Goal: Task Accomplishment & Management: Manage account settings

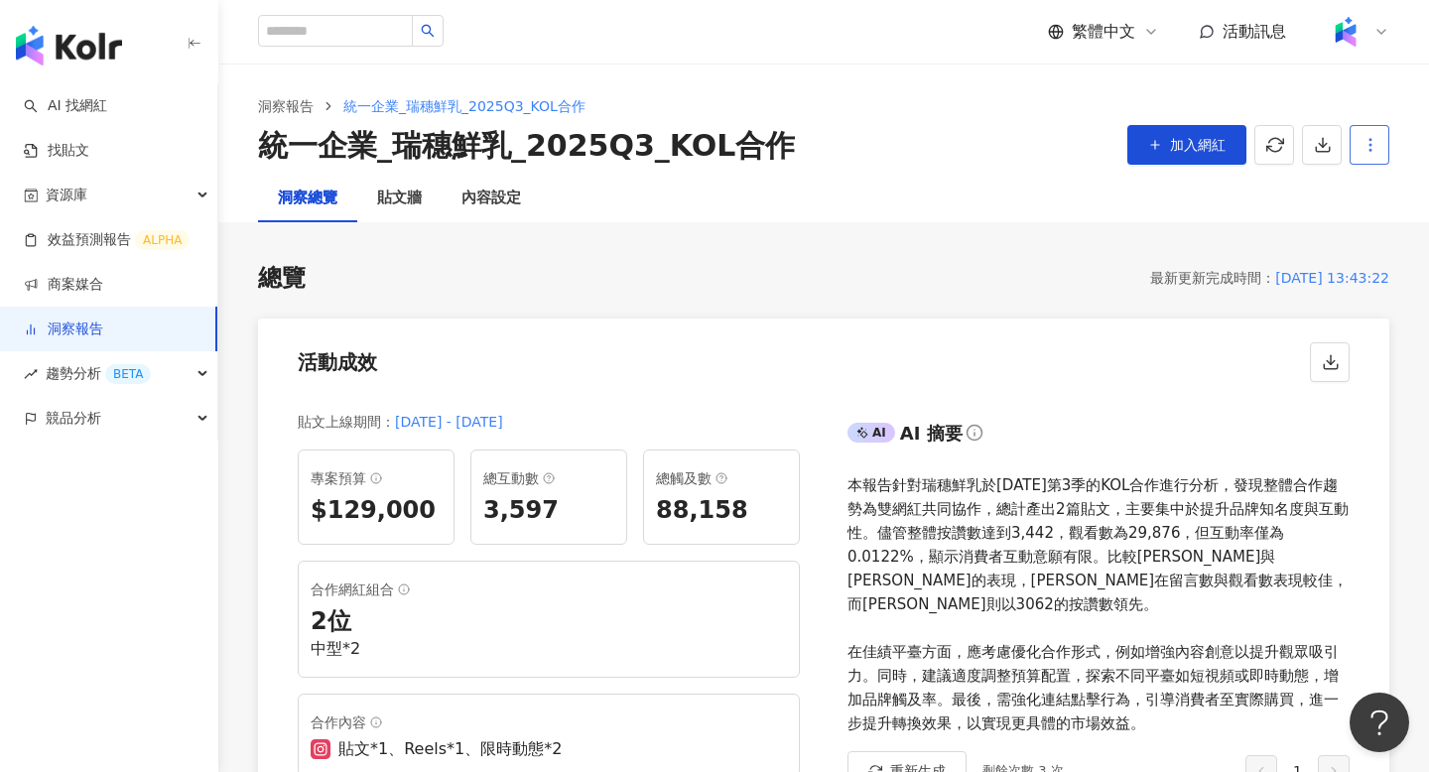
click at [1379, 156] on button "button" at bounding box center [1369, 145] width 40 height 40
click at [480, 197] on div "內容設定" at bounding box center [491, 199] width 60 height 24
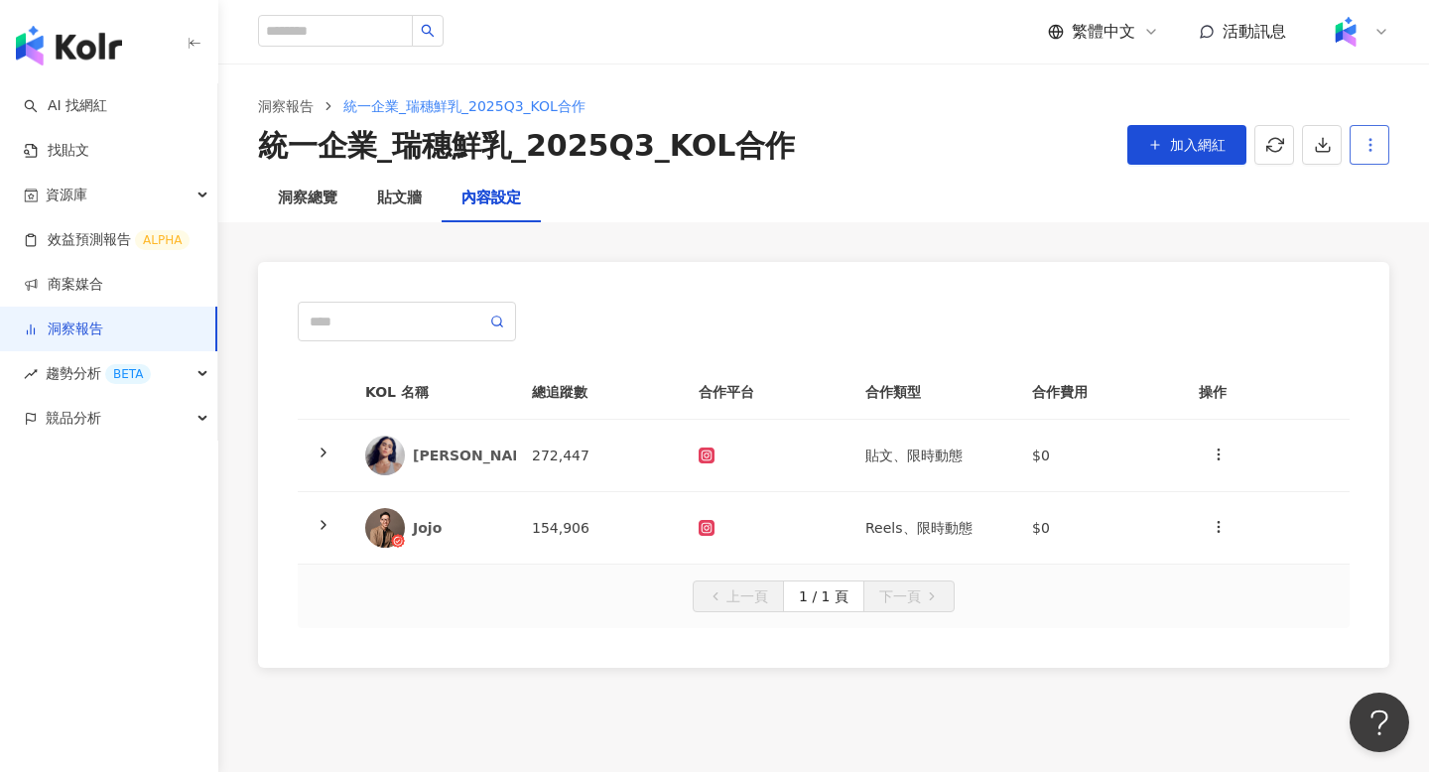
click at [1365, 155] on button "button" at bounding box center [1369, 145] width 40 height 40
click at [1358, 186] on div "設定報告" at bounding box center [1334, 193] width 77 height 22
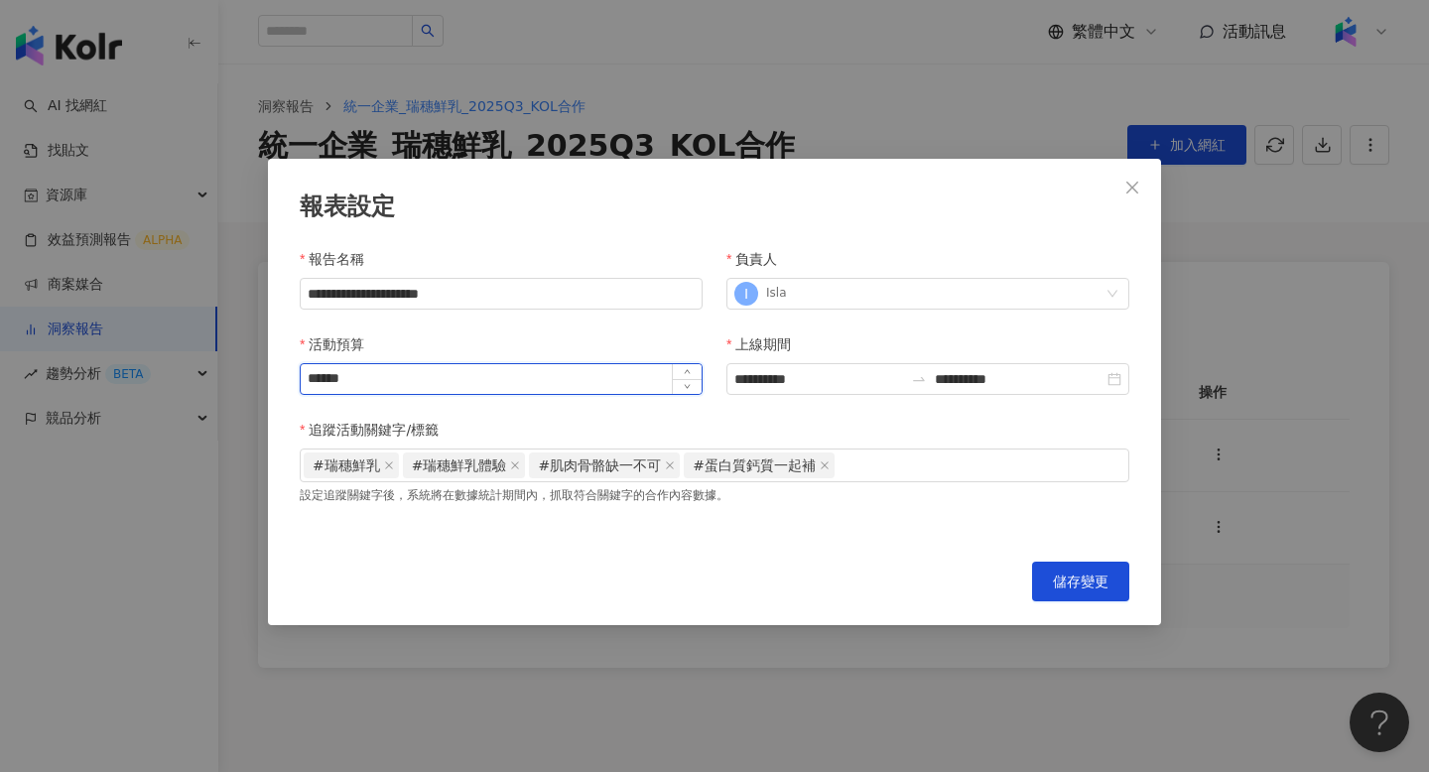
click at [505, 376] on input "******" at bounding box center [501, 379] width 401 height 30
type input "******"
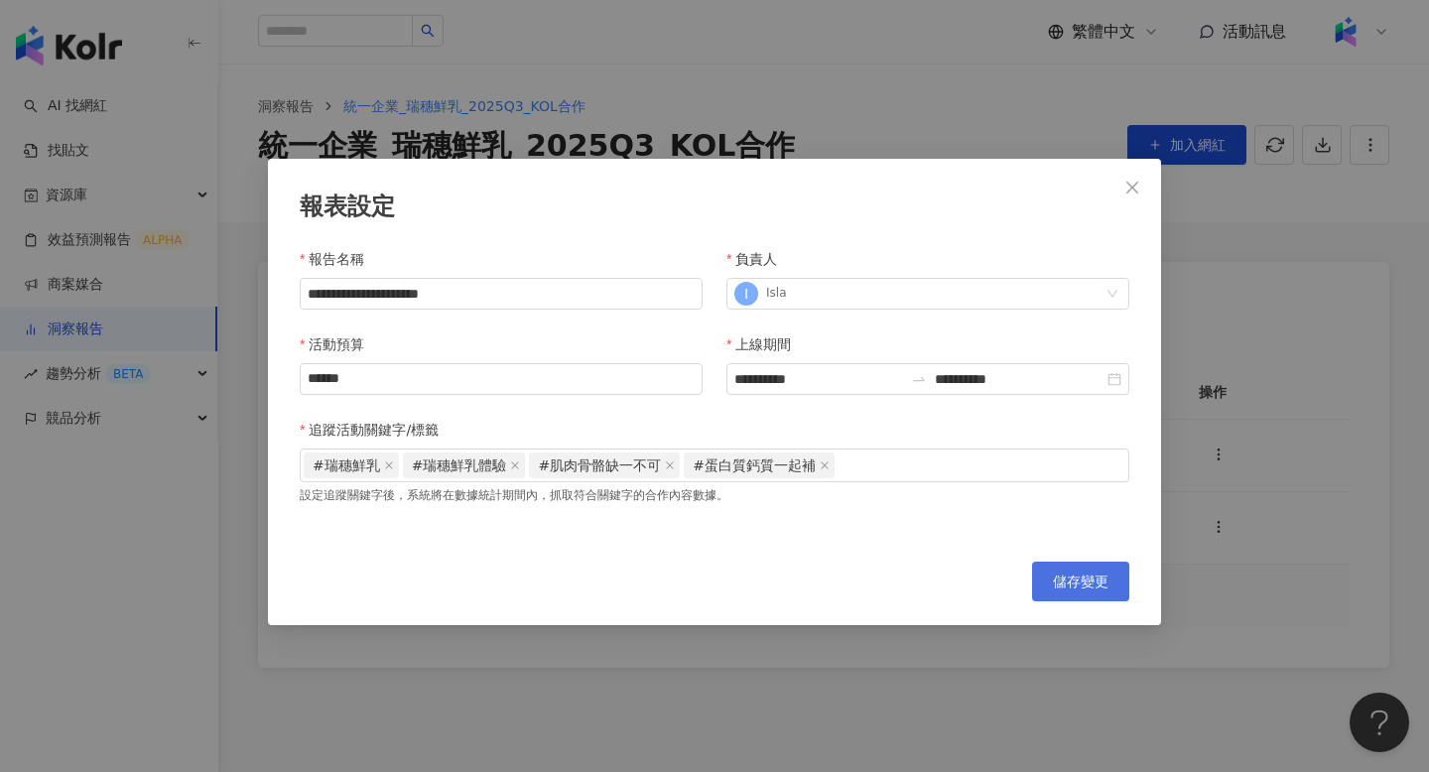
click at [1105, 580] on span "儲存變更" at bounding box center [1081, 581] width 56 height 16
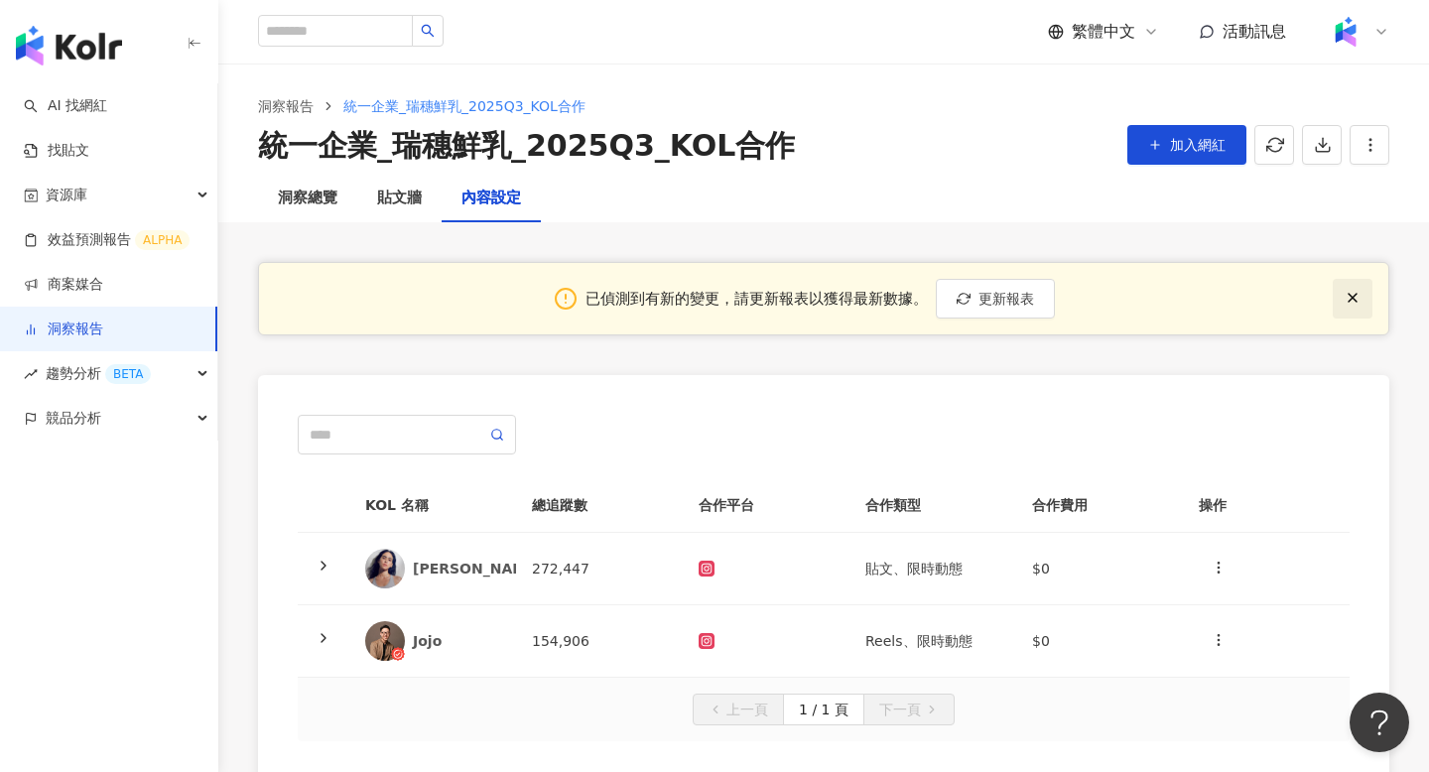
click at [1349, 302] on icon "button" at bounding box center [1352, 298] width 16 height 16
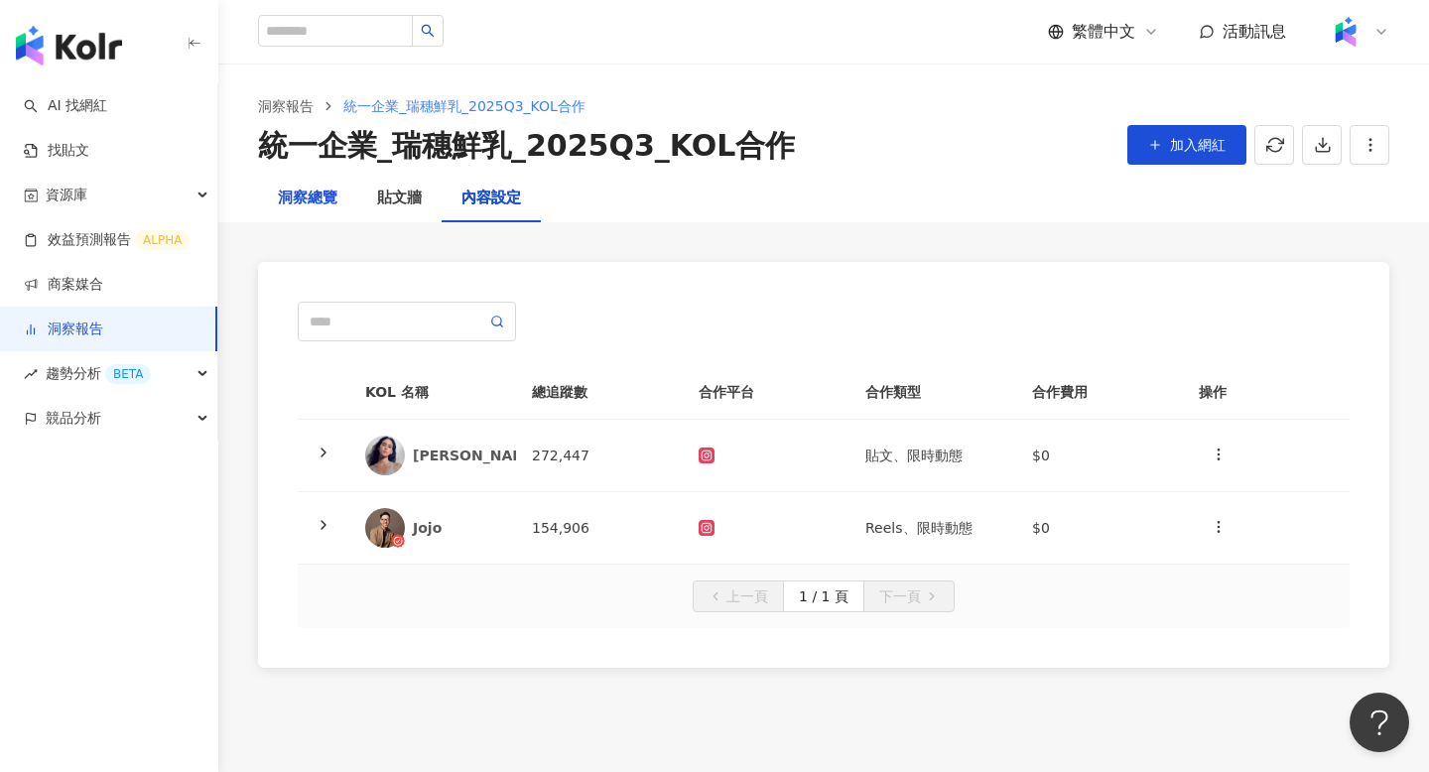
click at [293, 209] on div "洞察總覽" at bounding box center [308, 199] width 60 height 24
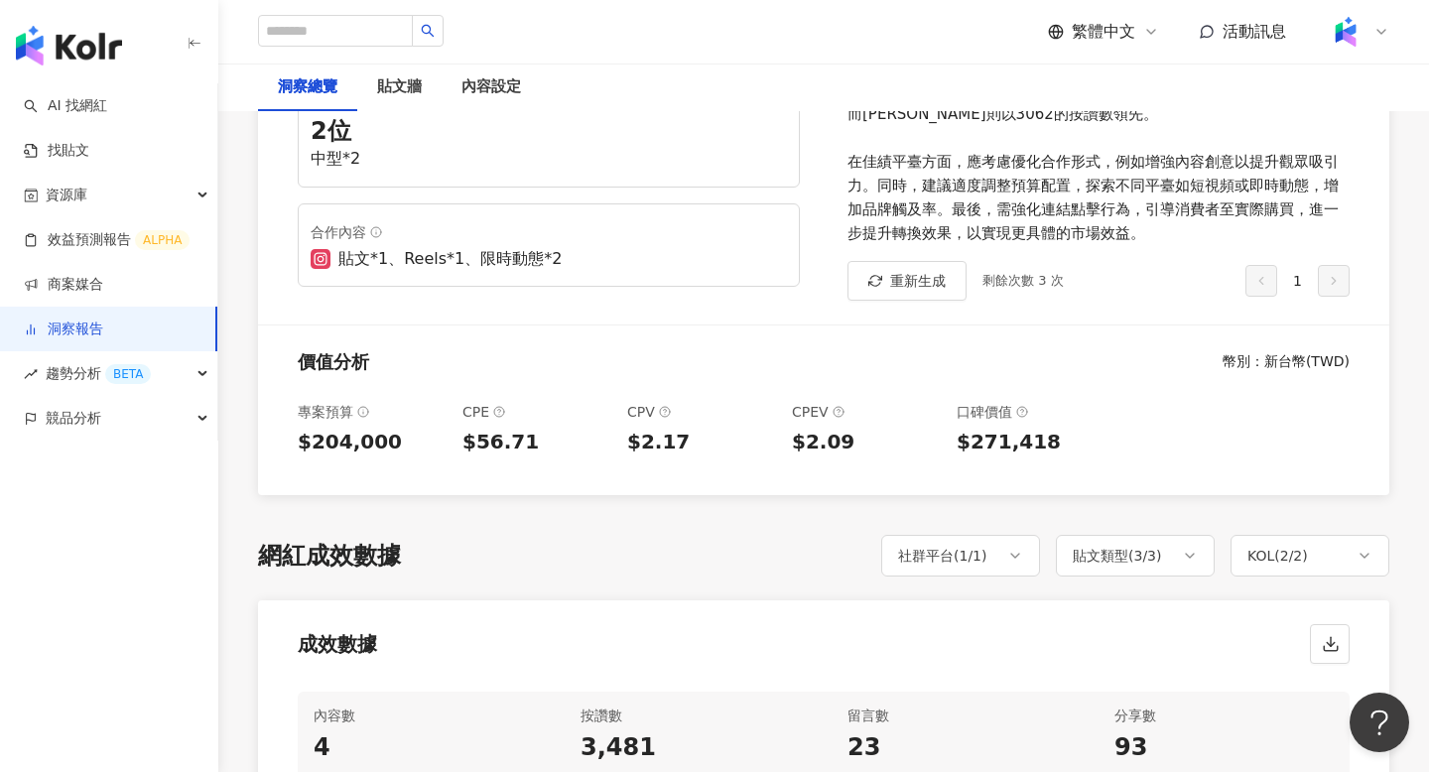
scroll to position [541, 0]
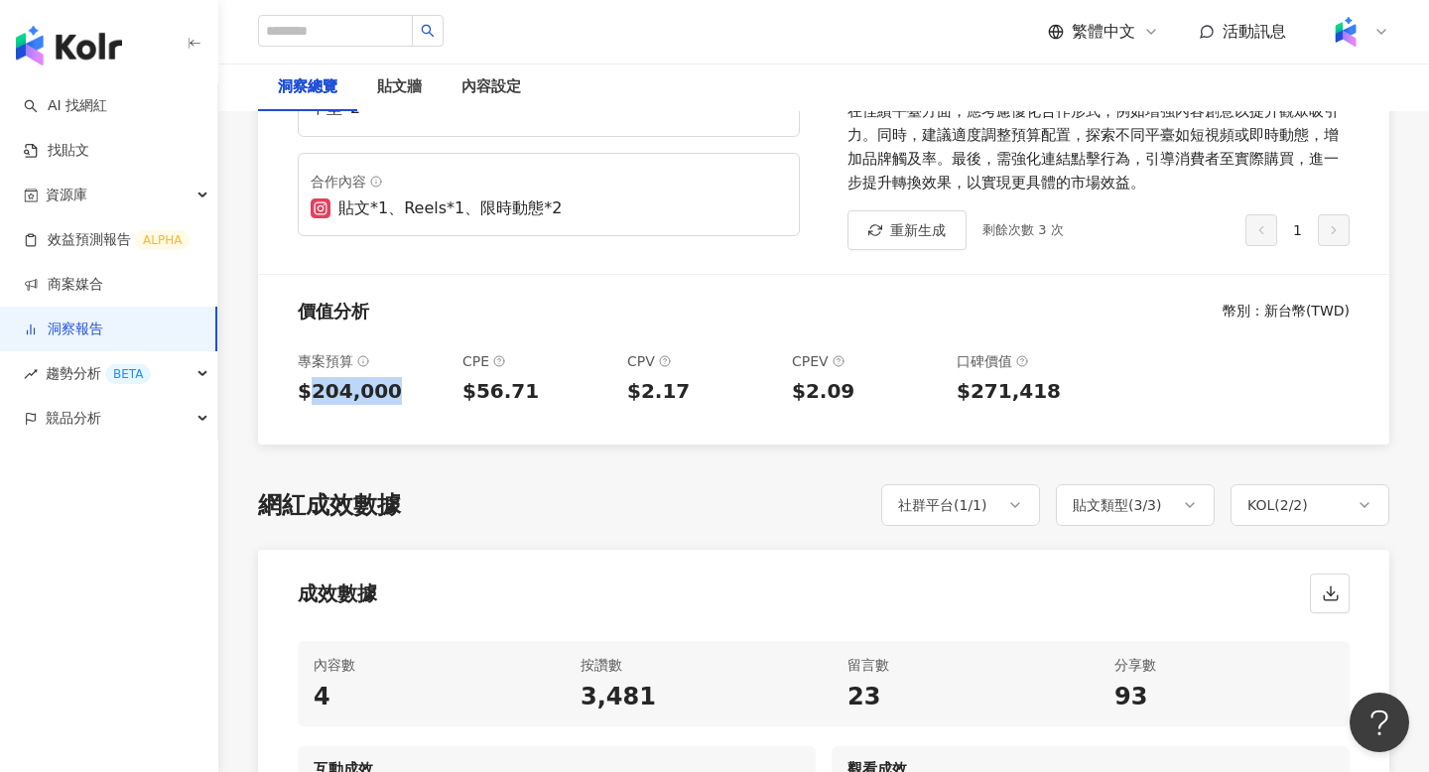
drag, startPoint x: 313, startPoint y: 375, endPoint x: 437, endPoint y: 377, distance: 124.0
click at [438, 378] on div "$204,000" at bounding box center [372, 391] width 149 height 28
copy div "204,000"
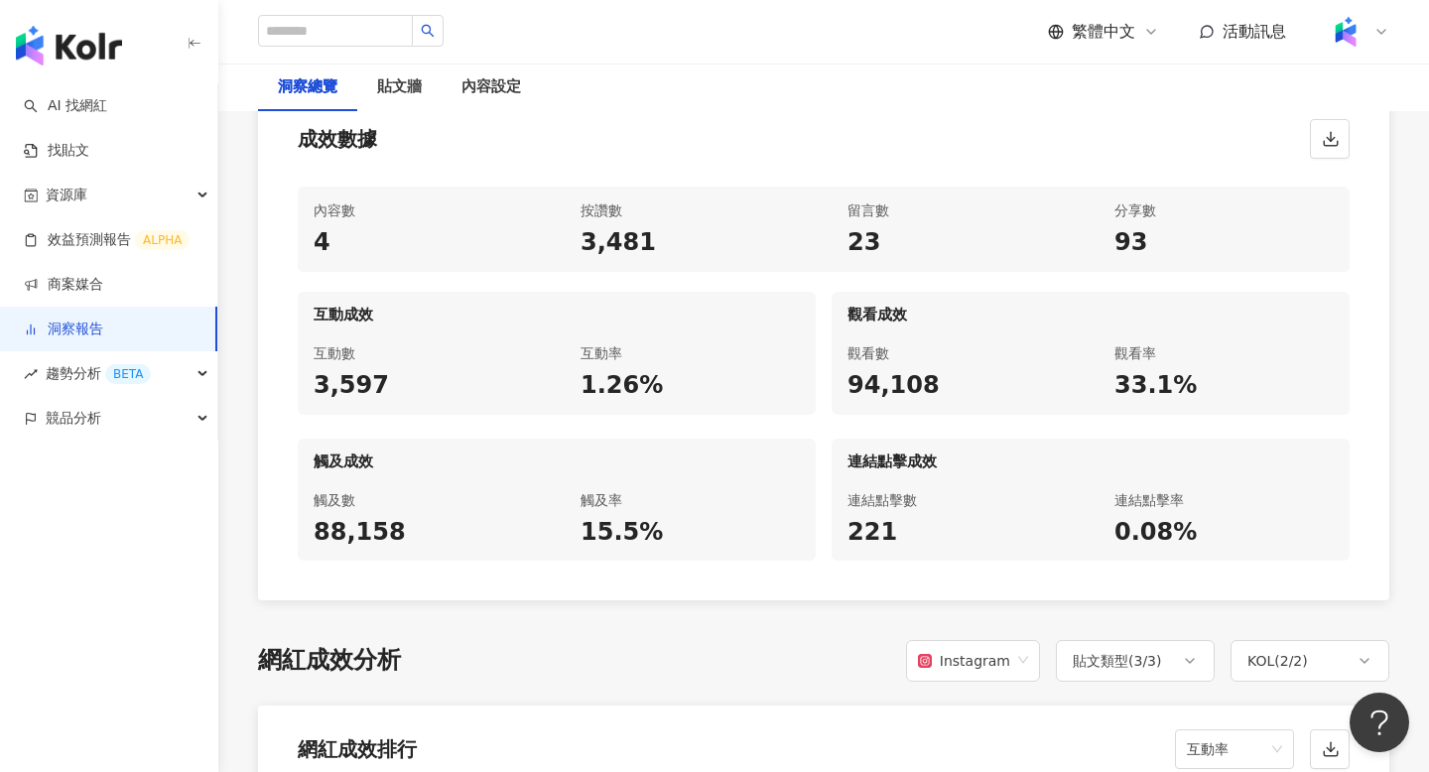
scroll to position [1006, 0]
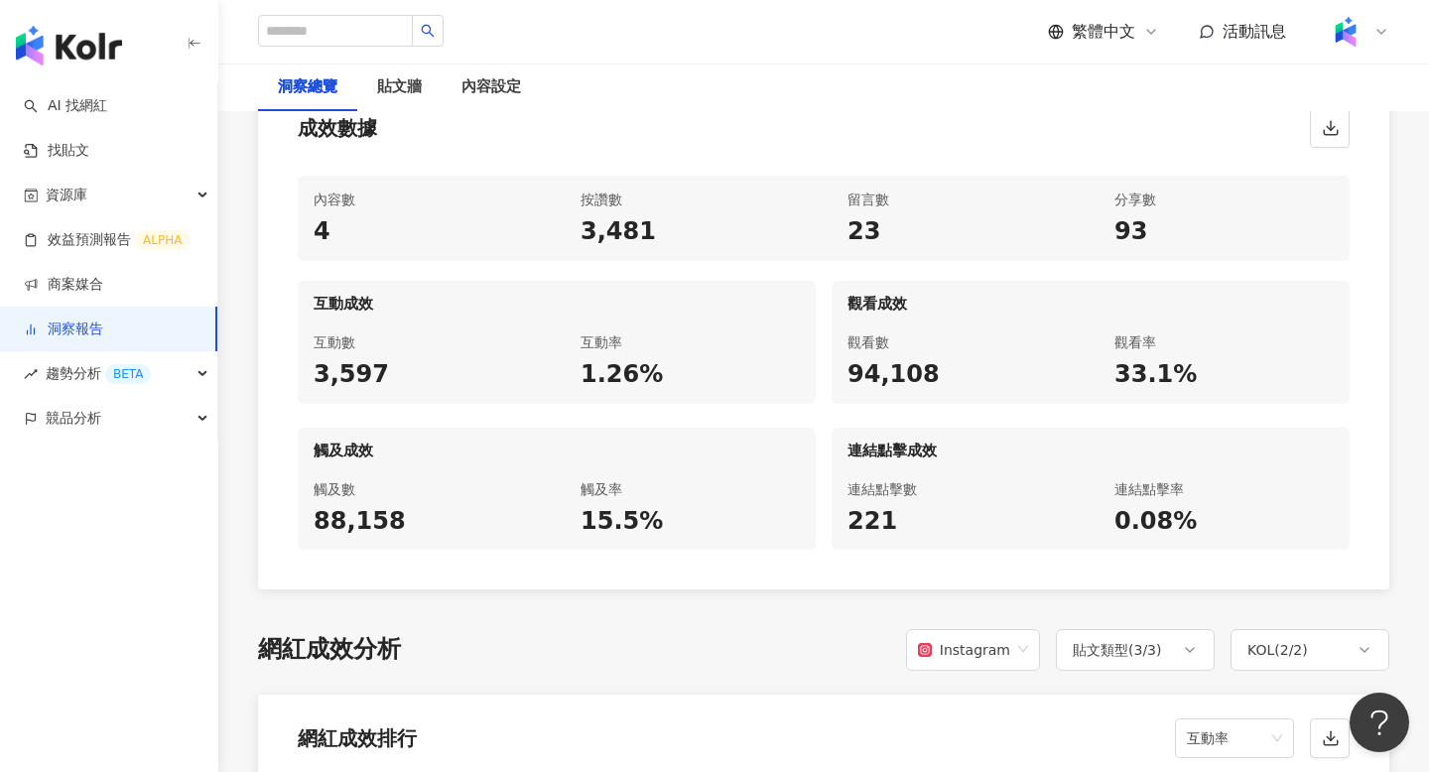
click at [635, 112] on div "成效數據" at bounding box center [823, 121] width 1131 height 75
